Goal: Information Seeking & Learning: Learn about a topic

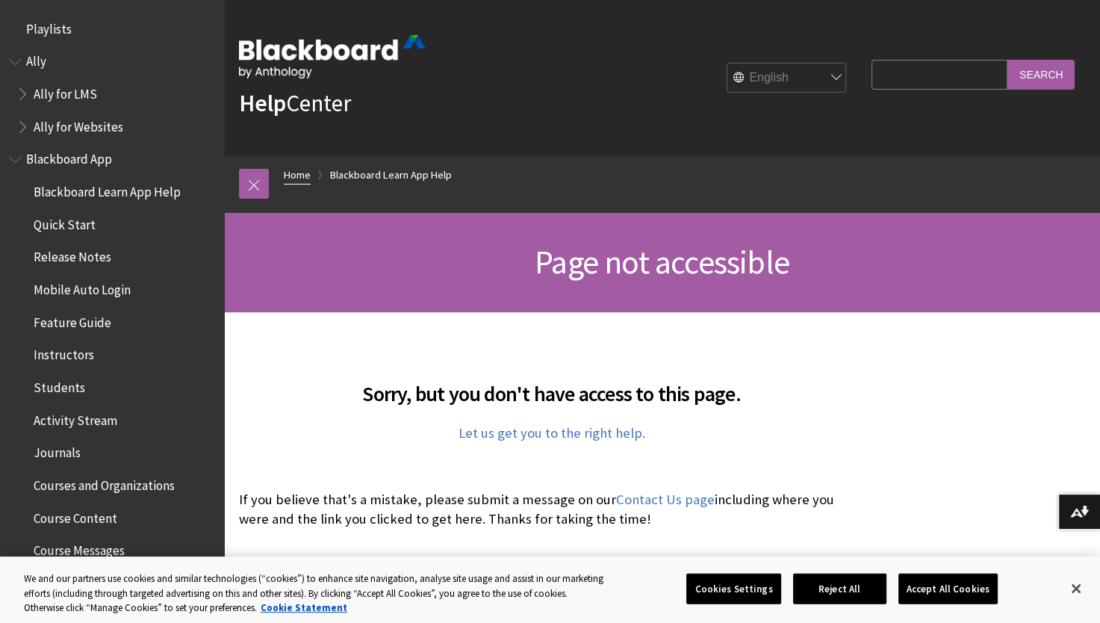
click at [297, 176] on link "Home" at bounding box center [297, 175] width 27 height 19
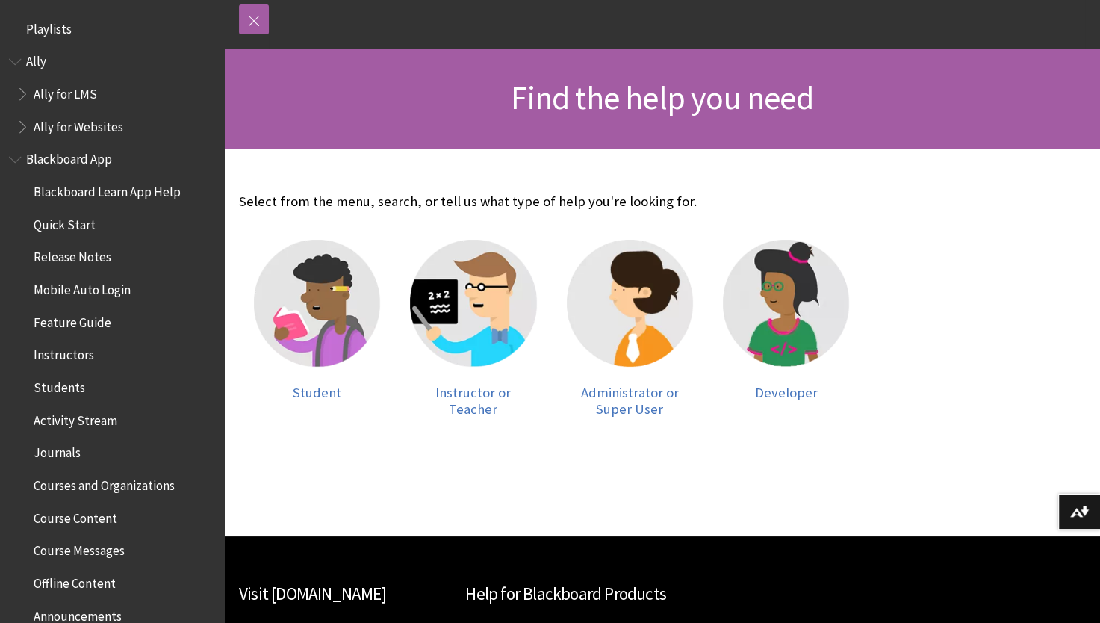
scroll to position [164, 0]
click at [351, 342] on img at bounding box center [317, 303] width 126 height 126
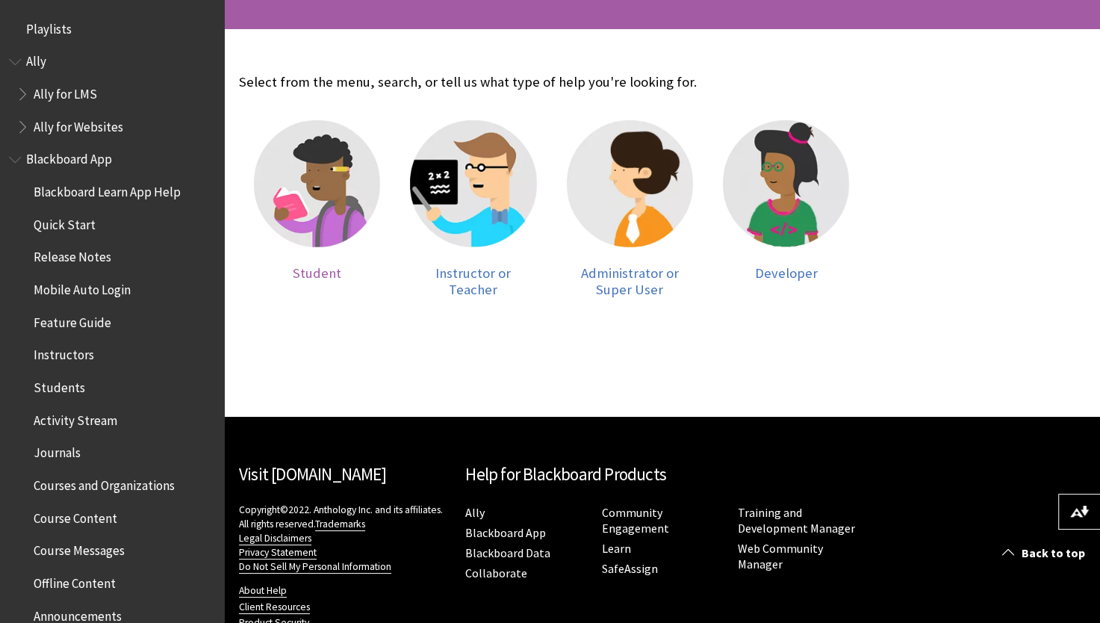
scroll to position [288, 0]
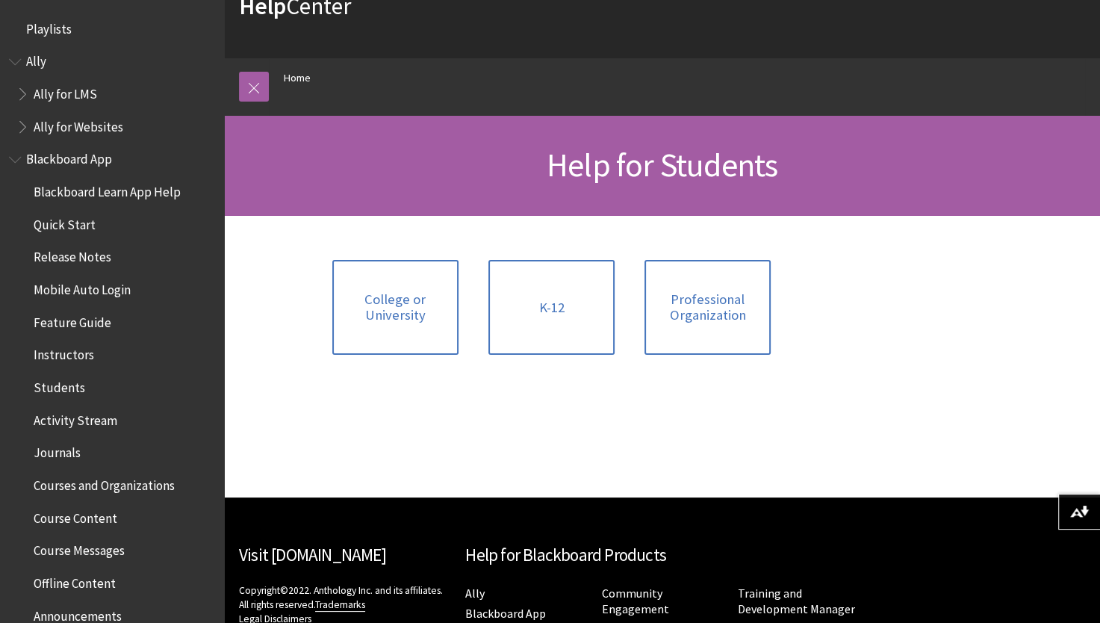
scroll to position [99, 0]
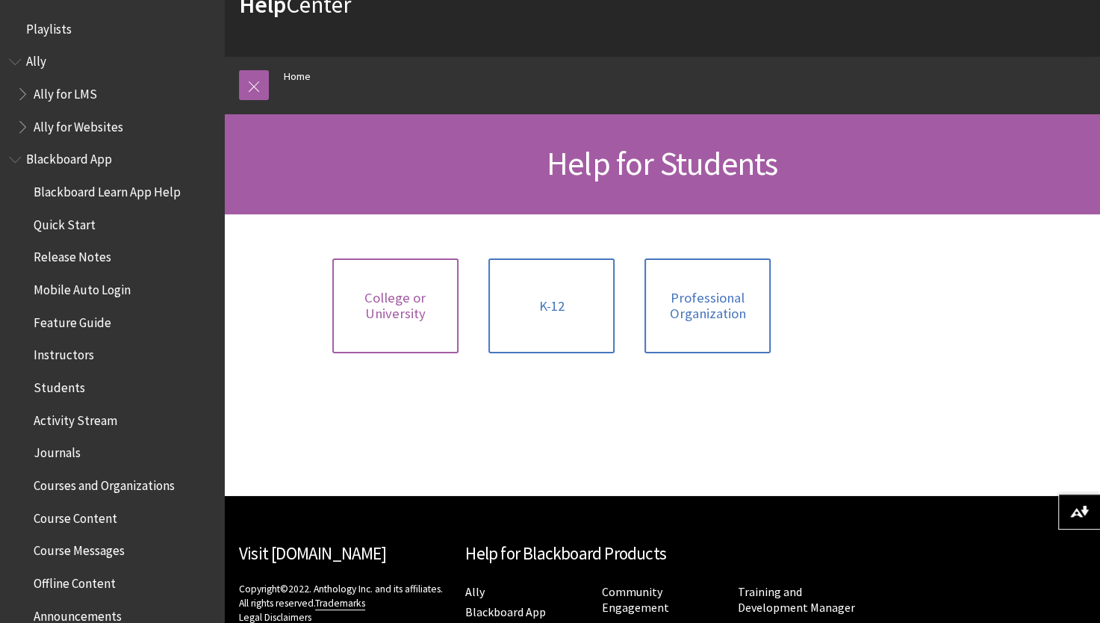
click at [397, 296] on span "College or University" at bounding box center [395, 306] width 108 height 32
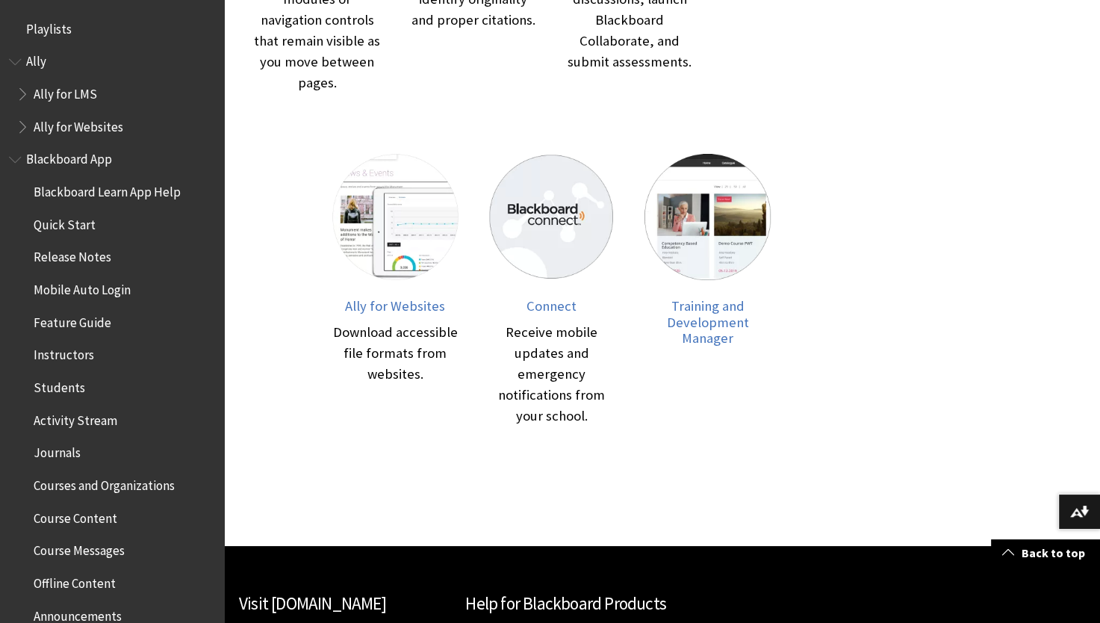
scroll to position [600, 0]
